Goal: Transaction & Acquisition: Book appointment/travel/reservation

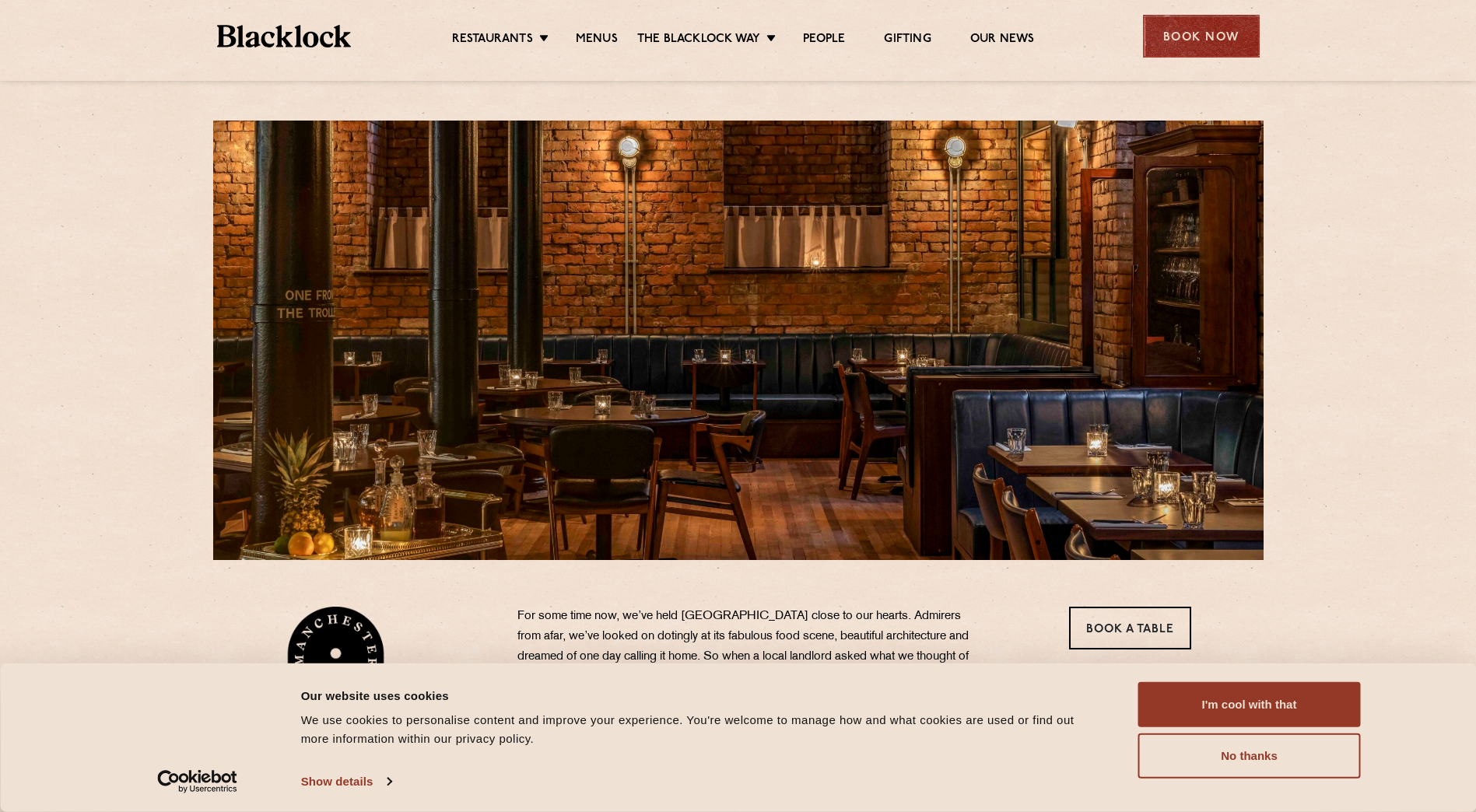
click at [1192, 51] on div "Book Now" at bounding box center [1201, 36] width 116 height 43
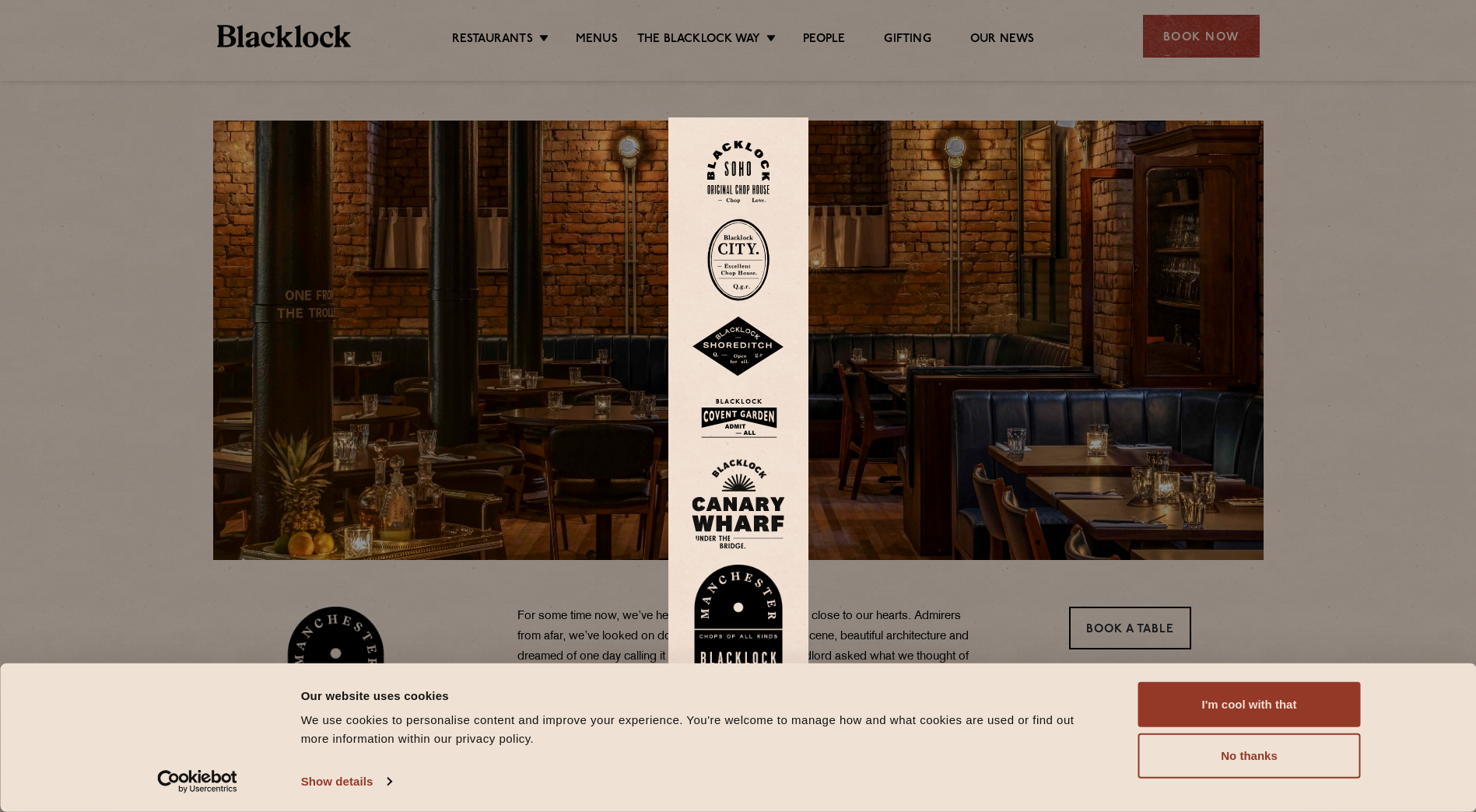
click at [750, 608] on img at bounding box center [738, 618] width 94 height 108
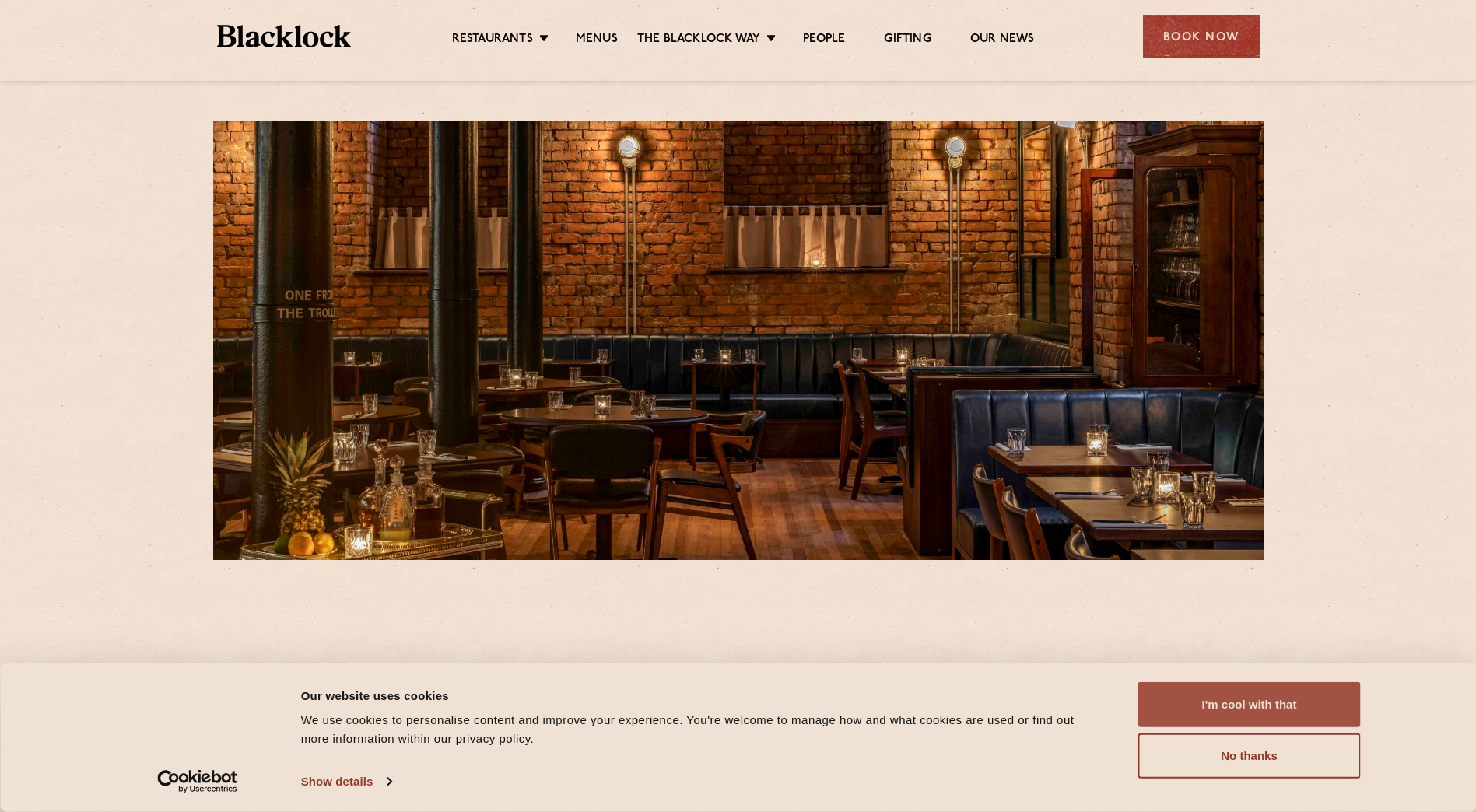
click at [1203, 700] on button "I'm cool with that" at bounding box center [1249, 704] width 222 height 46
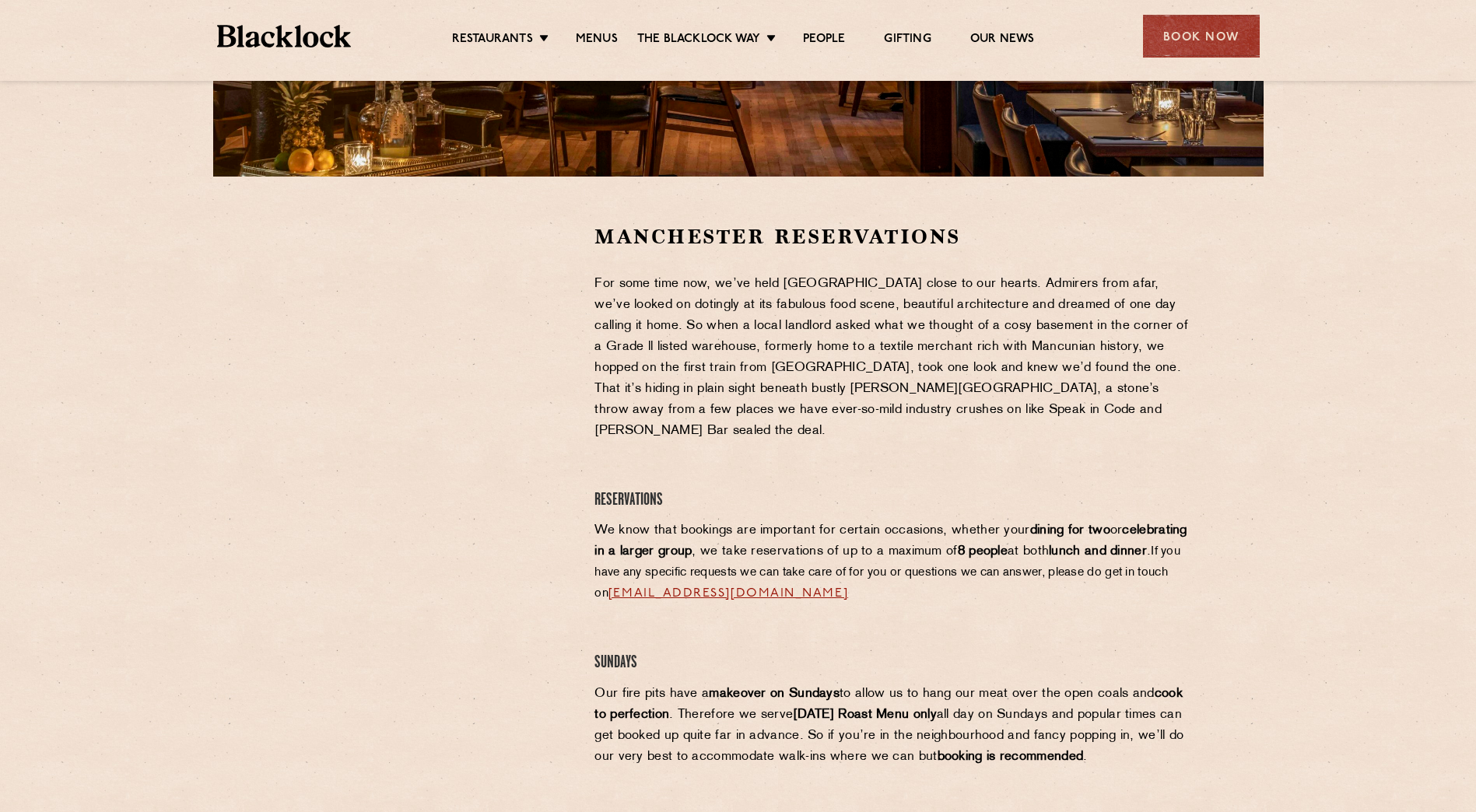
scroll to position [386, 0]
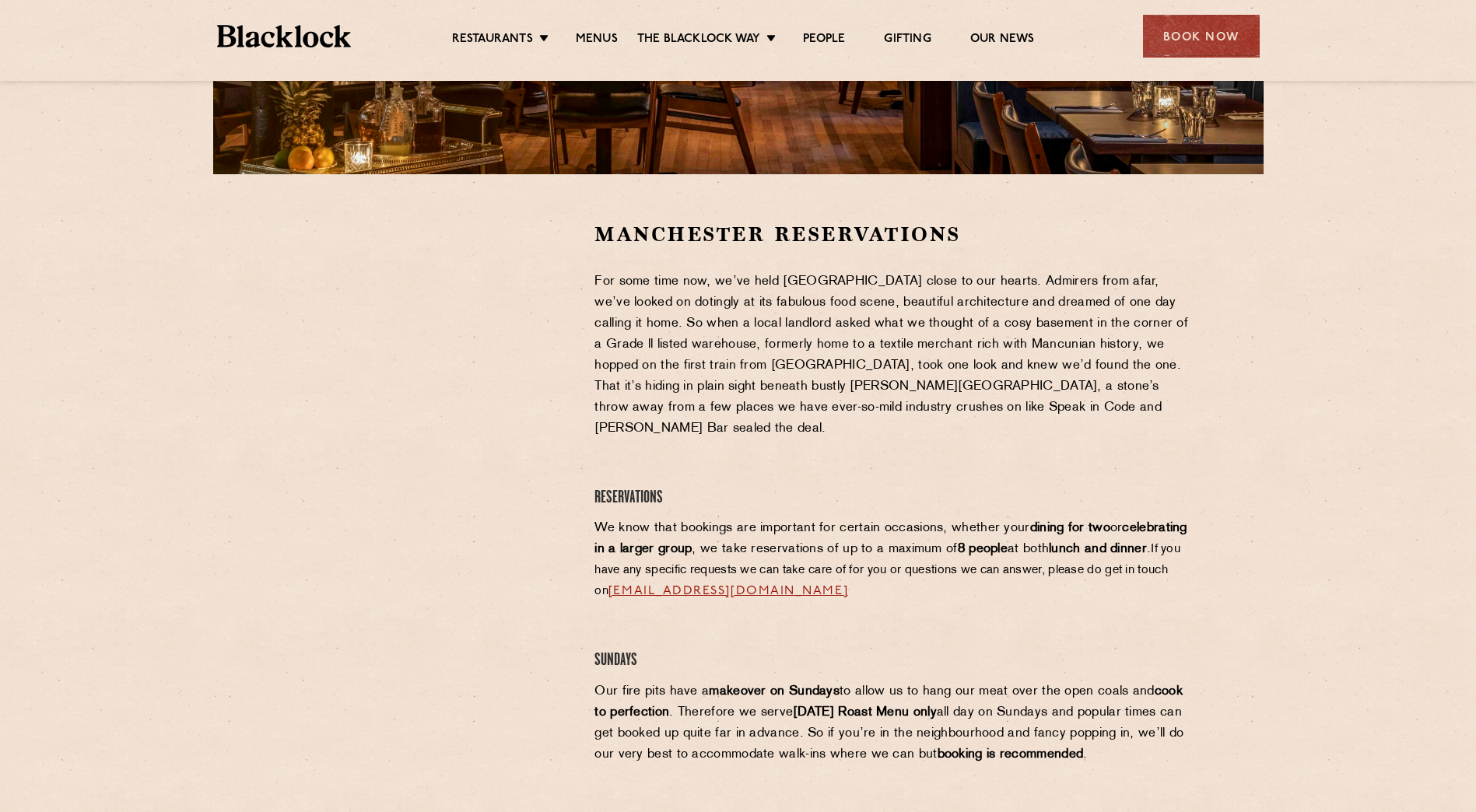
click at [212, 402] on section "Manchester Reservations For some time now, we’ve held Manchester close to our h…" at bounding box center [738, 682] width 1476 height 1015
click at [267, 388] on div "Manchester Reservations For some time now, we’ve held Manchester close to our h…" at bounding box center [738, 681] width 945 height 921
